Goal: Information Seeking & Learning: Find specific fact

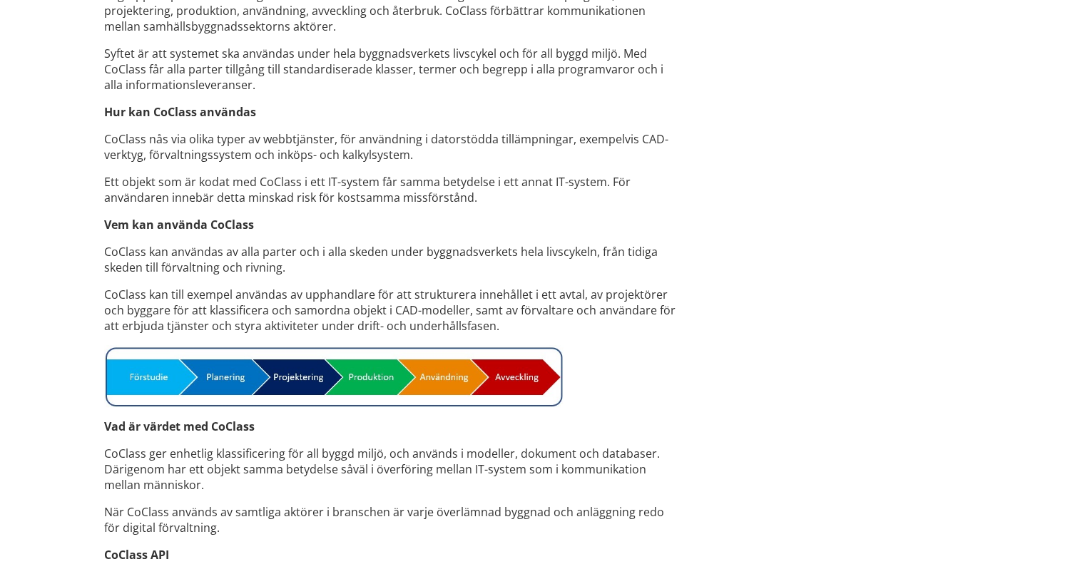
scroll to position [1087, 0]
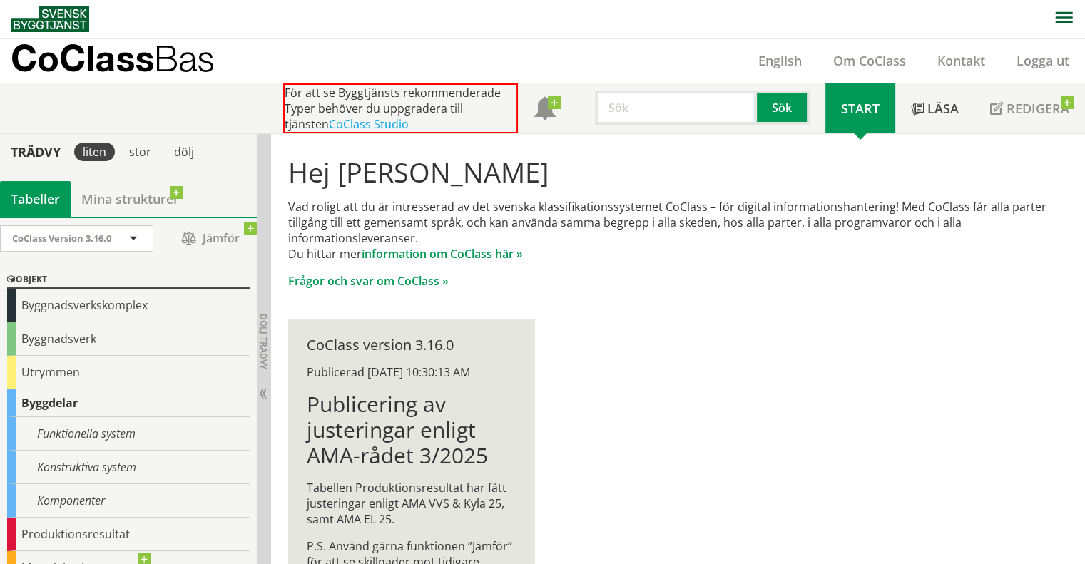
click at [646, 115] on input "text" at bounding box center [676, 108] width 162 height 34
type input "bullerskärm"
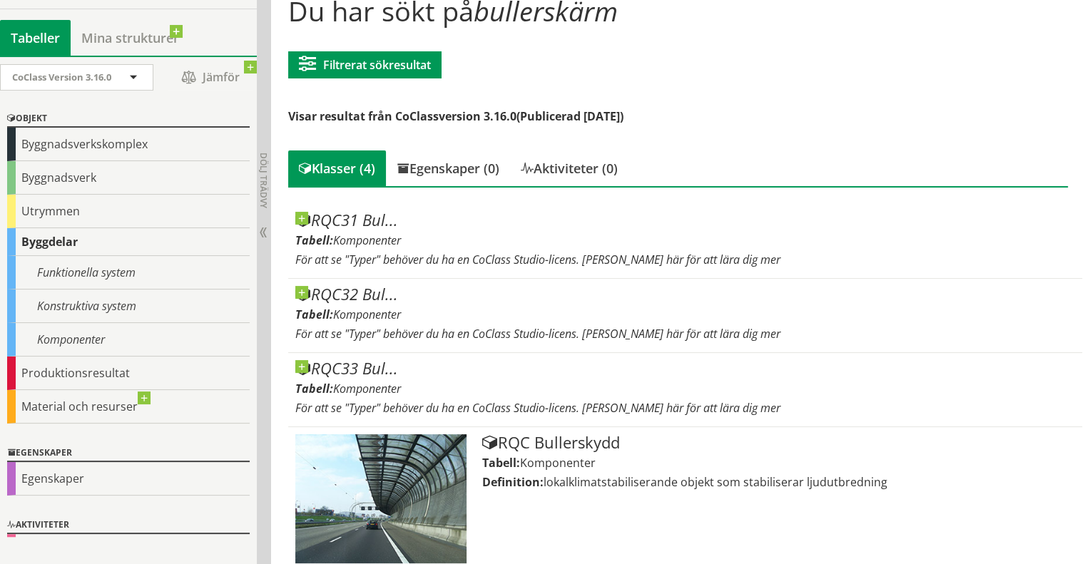
scroll to position [173, 0]
